Goal: Check status: Check status

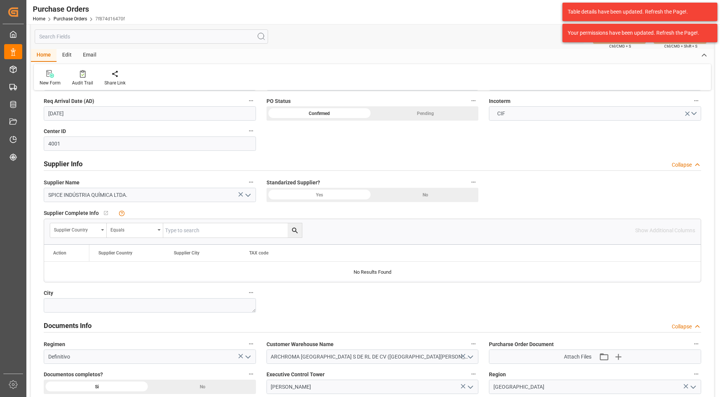
scroll to position [276, 0]
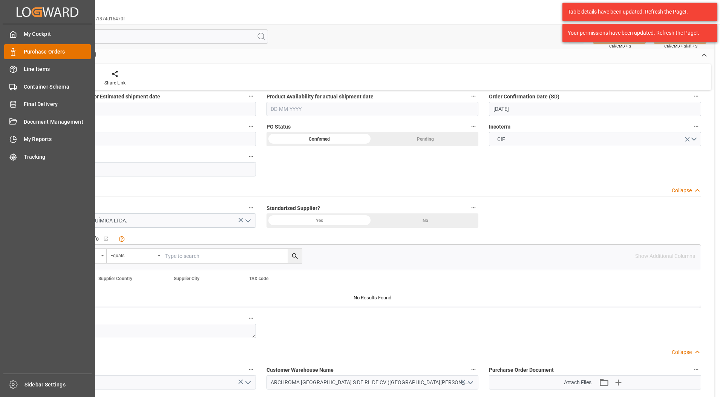
click at [24, 51] on span "Purchase Orders" at bounding box center [57, 52] width 67 height 8
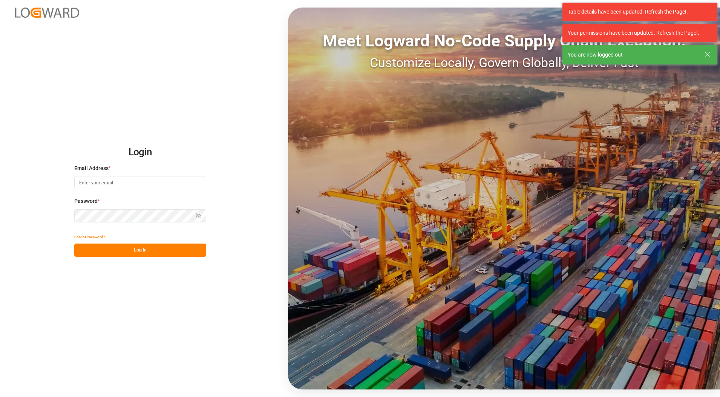
type input "[PERSON_NAME][EMAIL_ADDRESS][PERSON_NAME][DOMAIN_NAME]"
click at [147, 249] on button "Log In" at bounding box center [140, 250] width 132 height 13
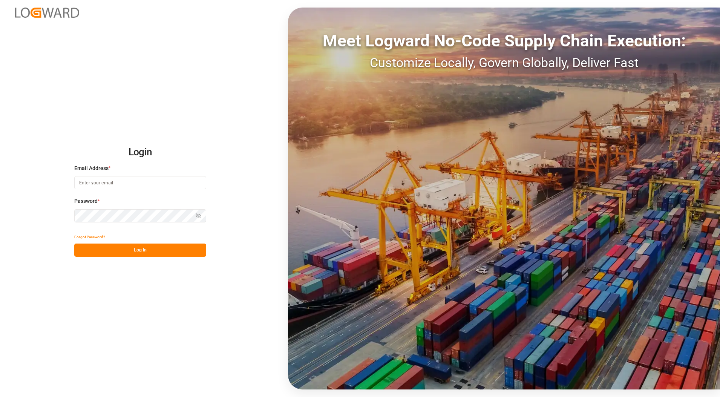
type input "[PERSON_NAME][EMAIL_ADDRESS][PERSON_NAME][DOMAIN_NAME]"
click at [155, 251] on button "Log In" at bounding box center [140, 250] width 132 height 13
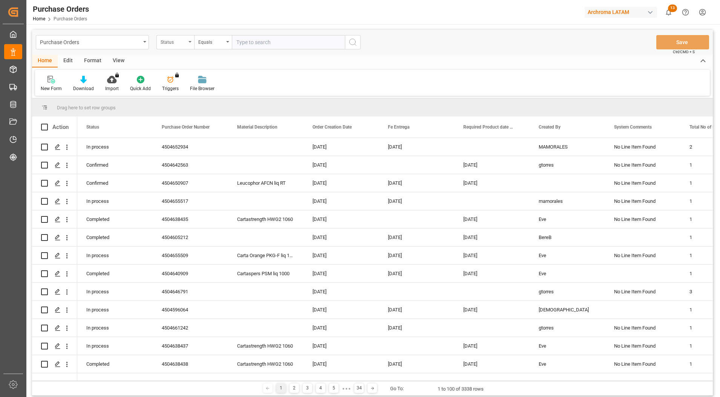
click at [183, 42] on div "Status" at bounding box center [174, 41] width 26 height 9
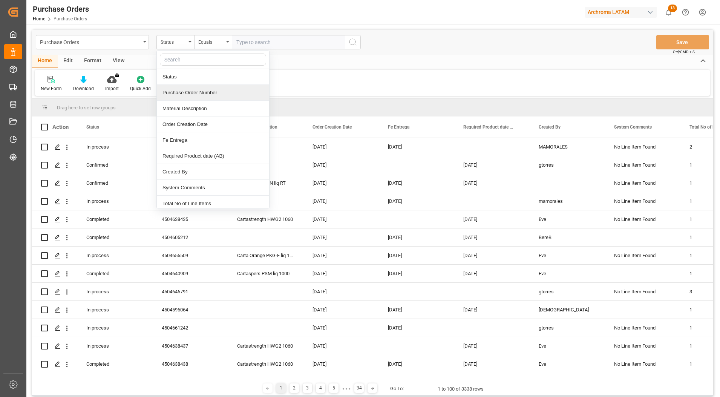
click at [208, 96] on div "Purchase Order Number" at bounding box center [213, 93] width 112 height 16
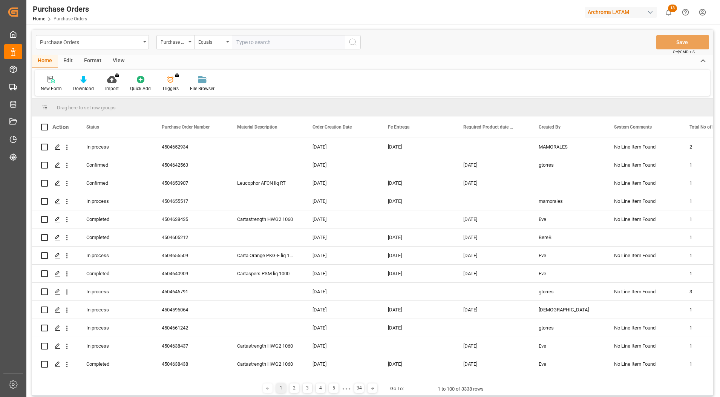
click at [273, 46] on input "text" at bounding box center [288, 42] width 113 height 14
paste input "4504632276"
type input "4504632276"
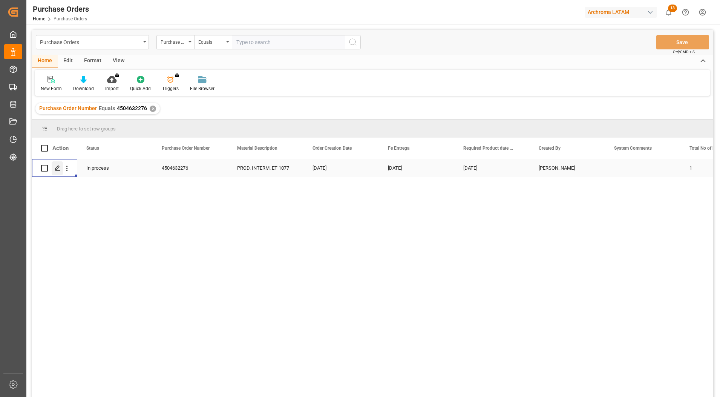
click at [55, 167] on icon "Press SPACE to select this row." at bounding box center [58, 168] width 6 height 6
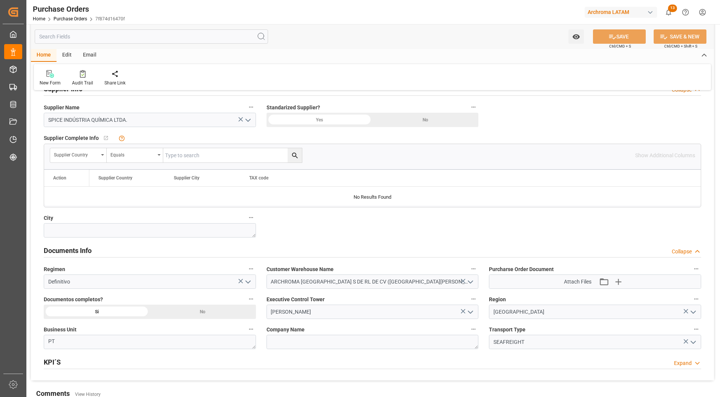
scroll to position [424, 0]
